Goal: Entertainment & Leisure: Consume media (video, audio)

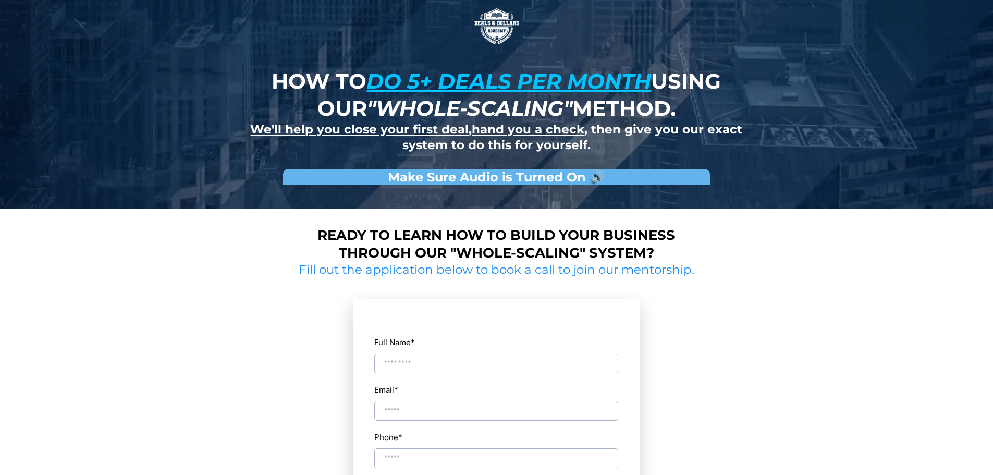
scroll to position [52, 0]
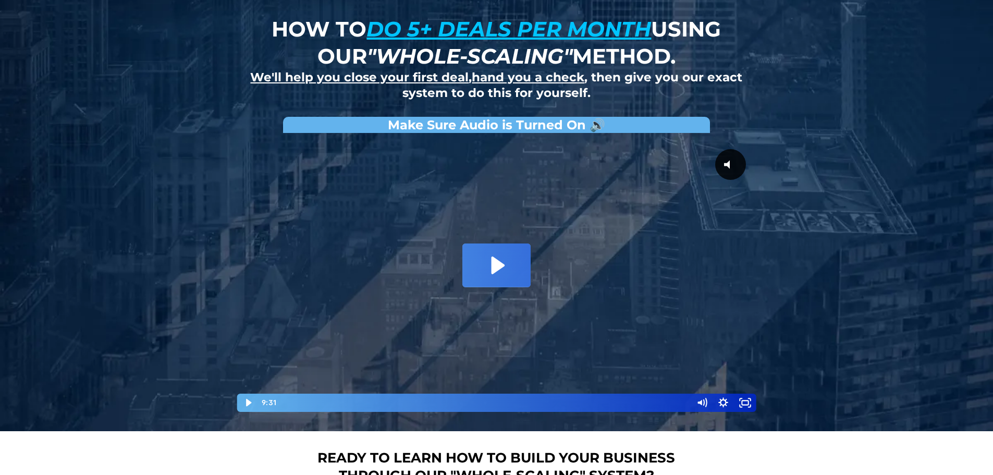
click at [525, 268] on icon "Play Video: David Choi - Whole-Scaling VSL V.2 (short)" at bounding box center [496, 265] width 68 height 43
click at [400, 263] on div at bounding box center [496, 275] width 521 height 275
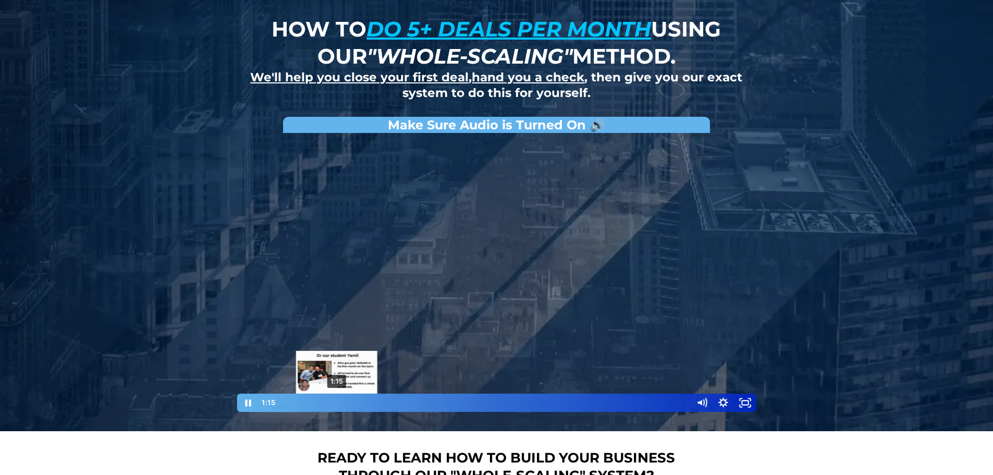
click at [337, 400] on div "1:15" at bounding box center [484, 403] width 401 height 18
click at [368, 400] on div "1:59" at bounding box center [484, 403] width 401 height 18
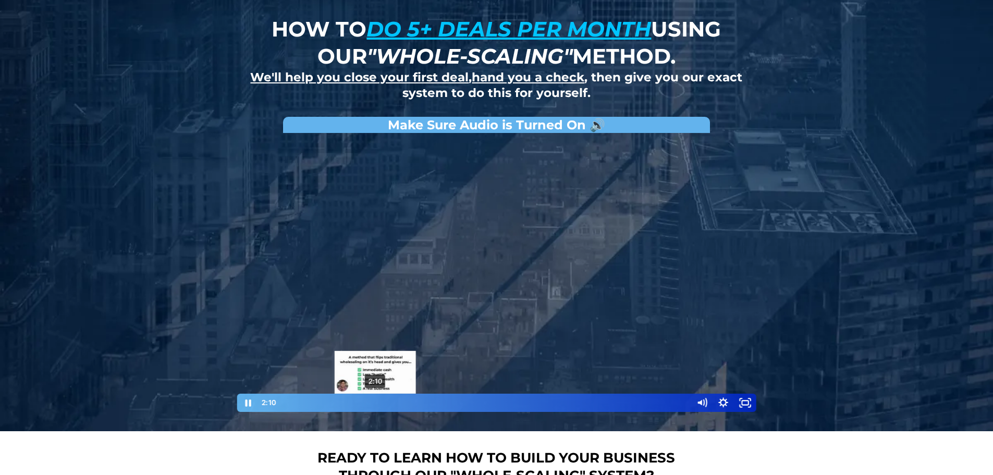
click at [375, 400] on div "2:10" at bounding box center [484, 403] width 401 height 18
click at [388, 400] on div "2:28" at bounding box center [484, 403] width 401 height 18
click at [499, 289] on div at bounding box center [496, 275] width 521 height 275
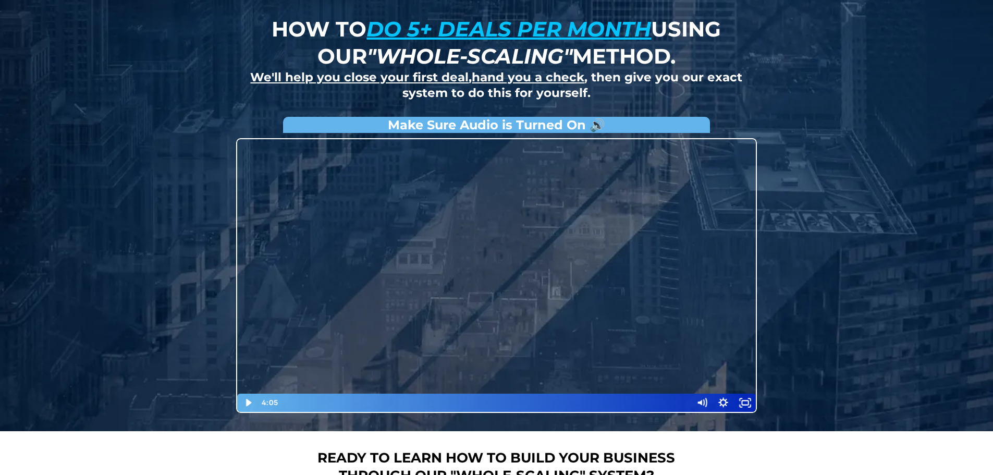
click at [424, 233] on div at bounding box center [496, 275] width 521 height 275
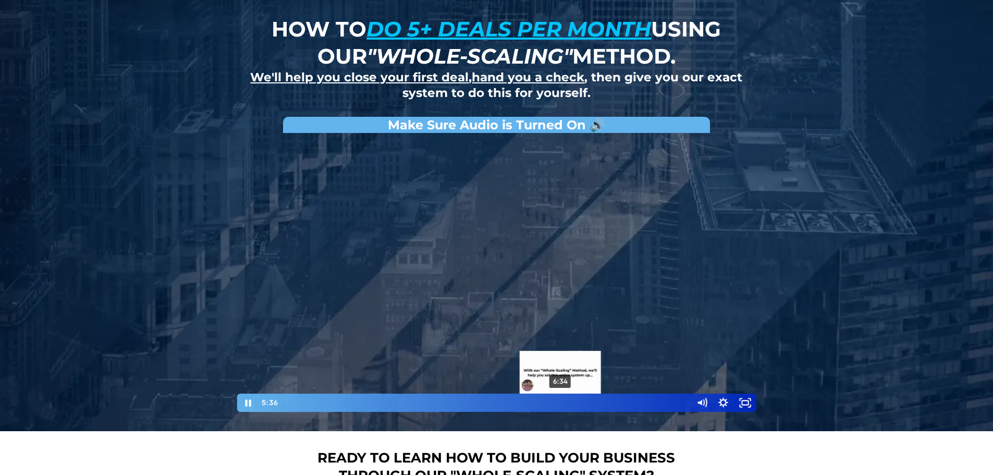
click at [562, 403] on div "6:34" at bounding box center [484, 403] width 401 height 18
click at [592, 401] on div "7:15" at bounding box center [484, 403] width 401 height 18
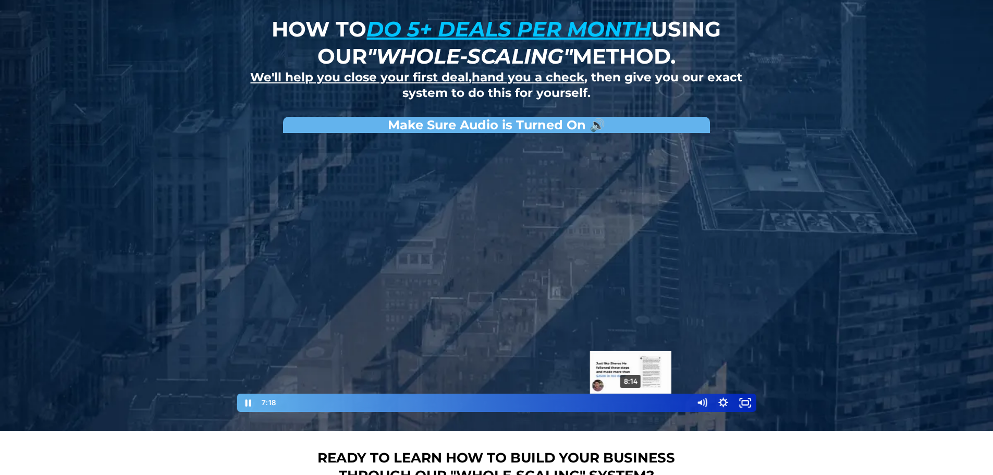
click at [631, 403] on div "8:14" at bounding box center [484, 403] width 401 height 18
click at [666, 401] on div "9:04" at bounding box center [484, 403] width 401 height 18
